Goal: Task Accomplishment & Management: Use online tool/utility

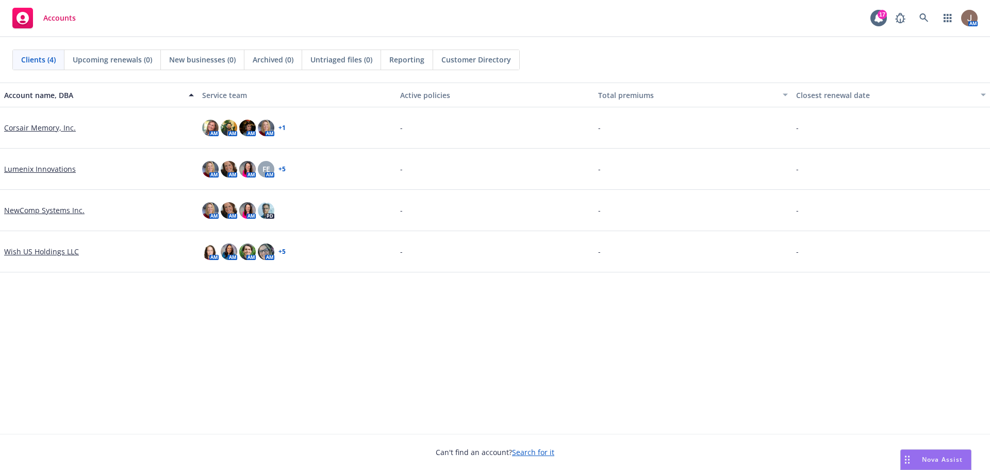
click at [38, 168] on link "Lumenix Innovations" at bounding box center [40, 169] width 72 height 11
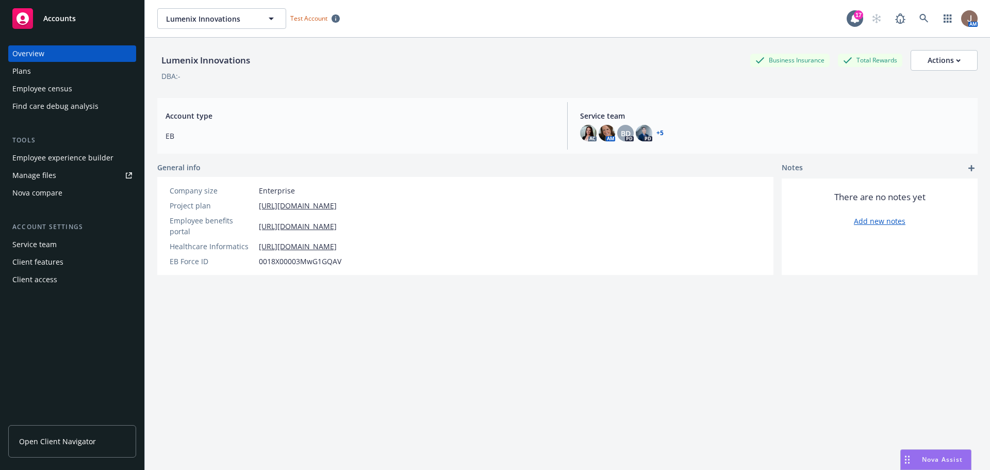
click at [81, 443] on span "Open Client Navigator" at bounding box center [57, 441] width 77 height 11
